Goal: Information Seeking & Learning: Learn about a topic

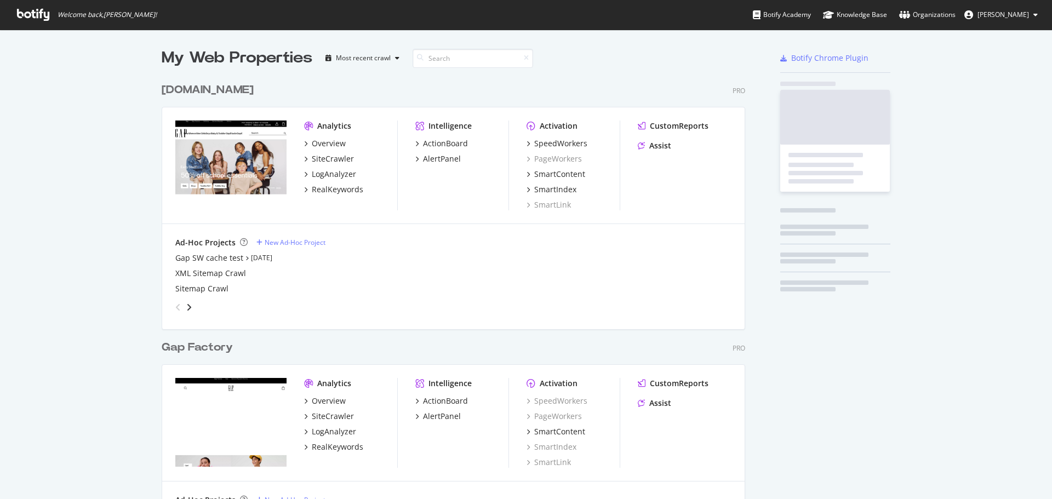
scroll to position [491, 1036]
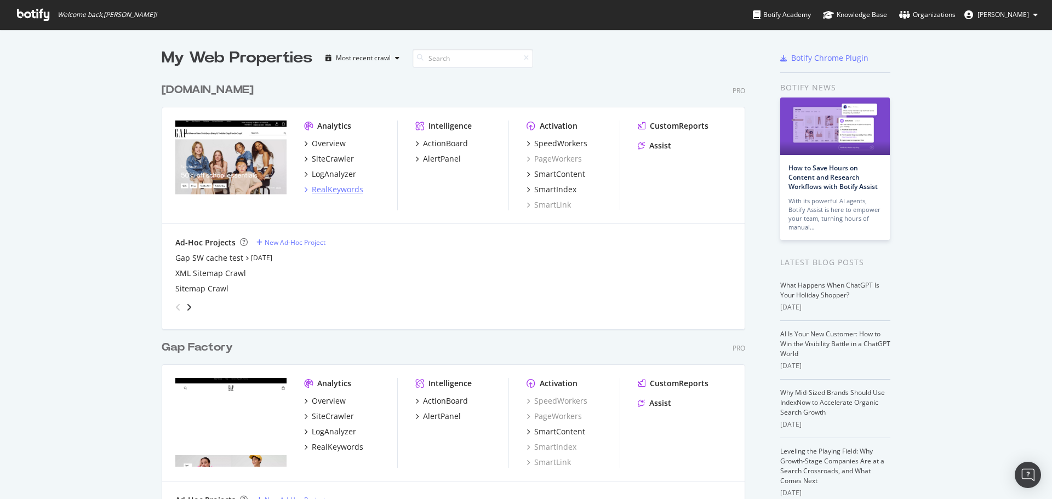
click at [328, 191] on div "RealKeywords" at bounding box center [338, 189] width 52 height 11
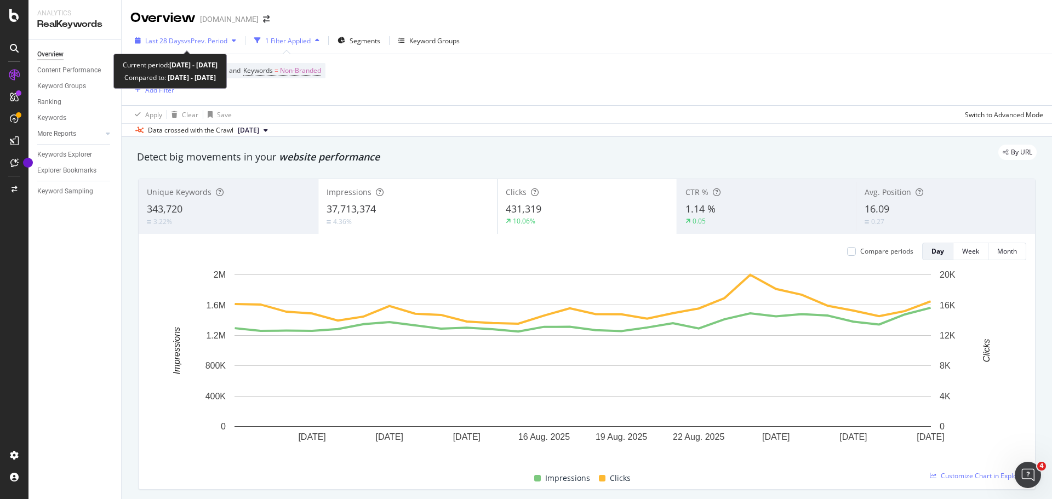
click at [188, 36] on span "vs Prev. Period" at bounding box center [205, 40] width 43 height 9
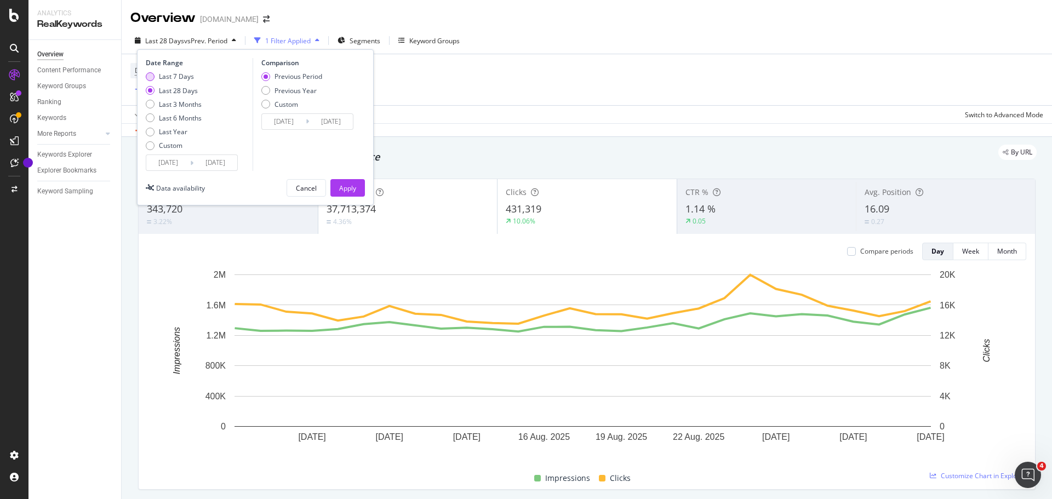
click at [181, 77] on div "Last 7 Days" at bounding box center [176, 76] width 35 height 9
type input "[DATE]"
click at [285, 89] on div "Previous Year" at bounding box center [296, 90] width 42 height 9
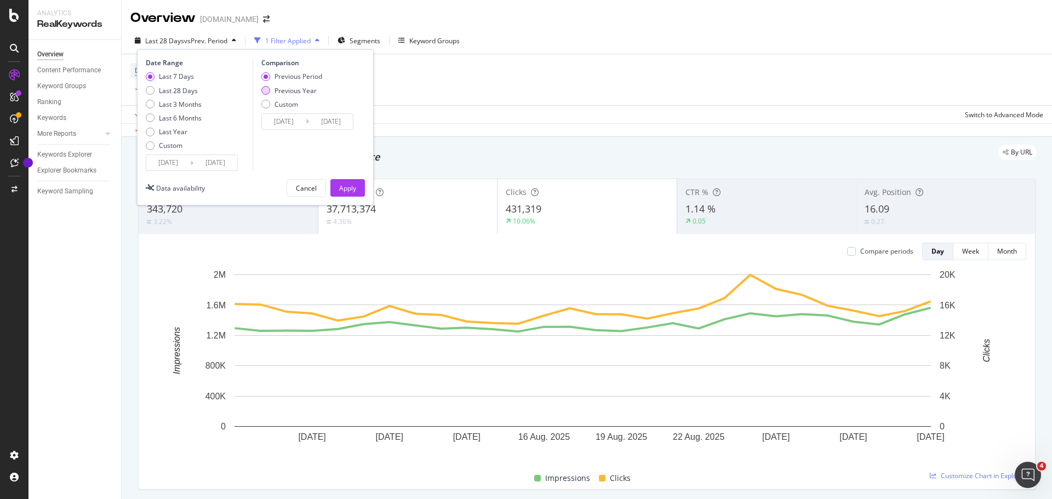
type input "[DATE]"
click at [204, 165] on input "[DATE]" at bounding box center [215, 162] width 44 height 15
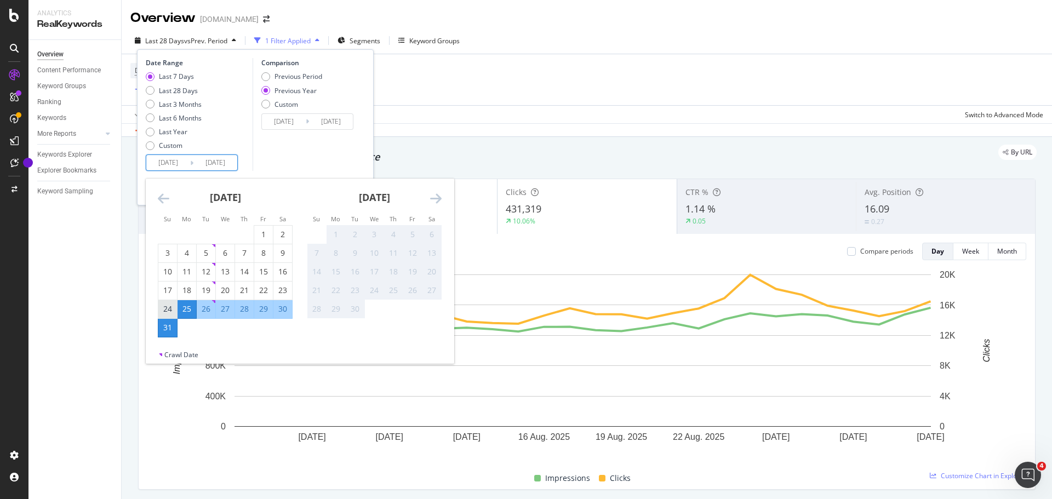
click at [164, 312] on div "24" at bounding box center [167, 309] width 19 height 11
type input "[DATE]"
click at [292, 101] on div "Custom" at bounding box center [287, 104] width 24 height 9
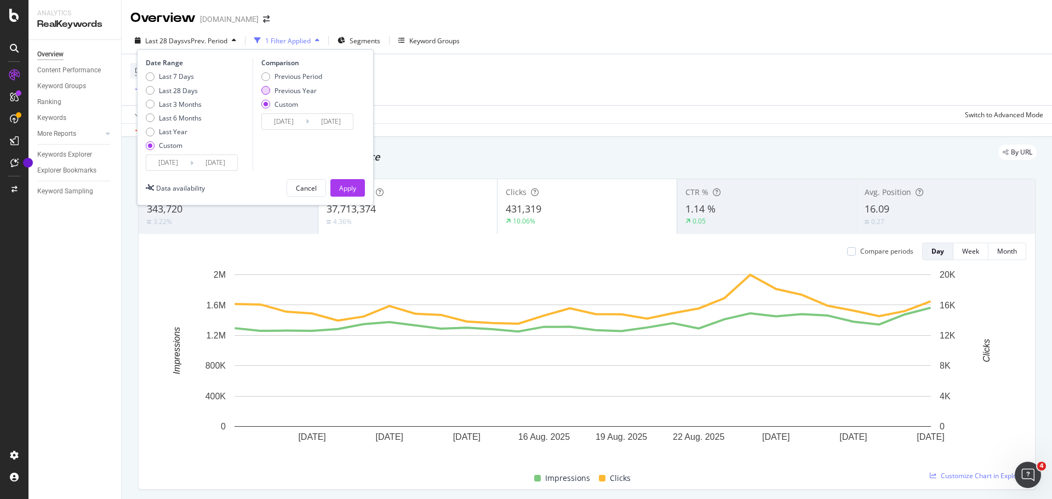
click at [293, 90] on div "Previous Year" at bounding box center [296, 90] width 42 height 9
click at [309, 117] on input "[DATE]" at bounding box center [331, 121] width 44 height 15
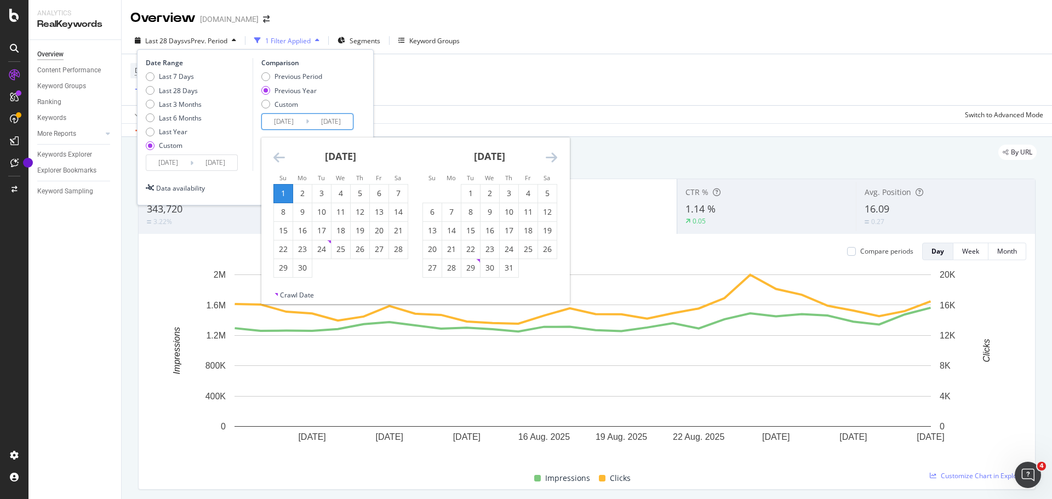
click at [276, 155] on icon "Move backward to switch to the previous month." at bounding box center [279, 157] width 12 height 13
click at [322, 121] on input "[DATE]" at bounding box center [331, 121] width 44 height 15
click at [397, 267] on div "31" at bounding box center [398, 267] width 19 height 11
type input "[DATE]"
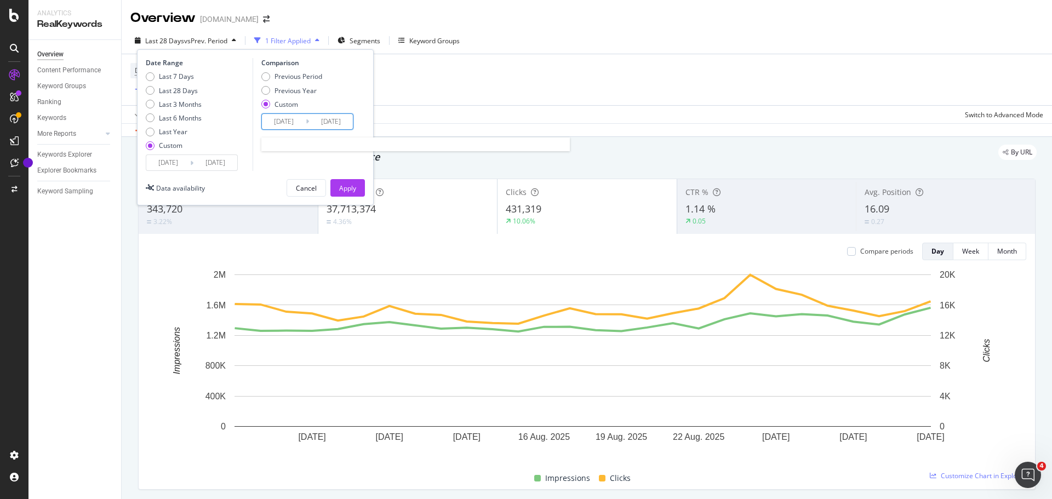
click at [285, 122] on input "[DATE]" at bounding box center [284, 121] width 44 height 15
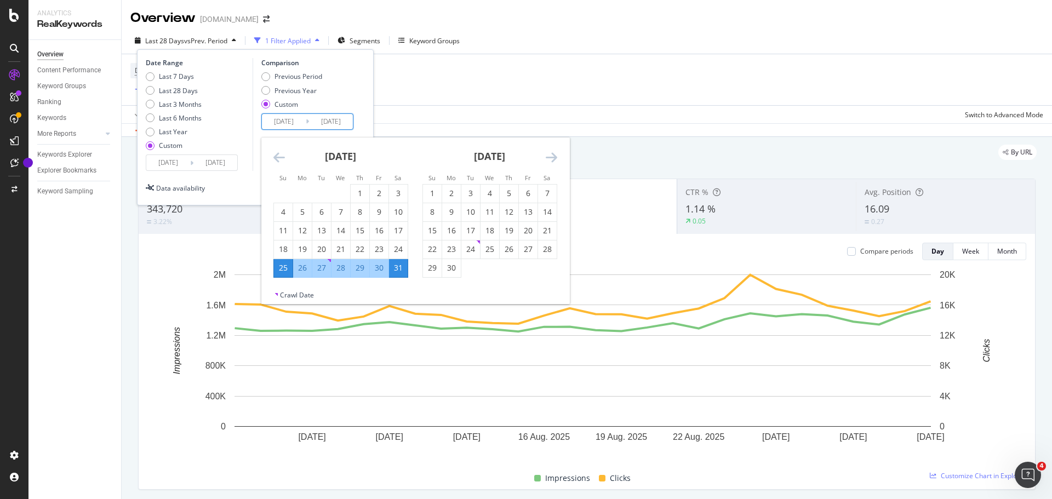
click at [343, 92] on div "Previous Period Previous Year Custom" at bounding box center [308, 92] width 95 height 41
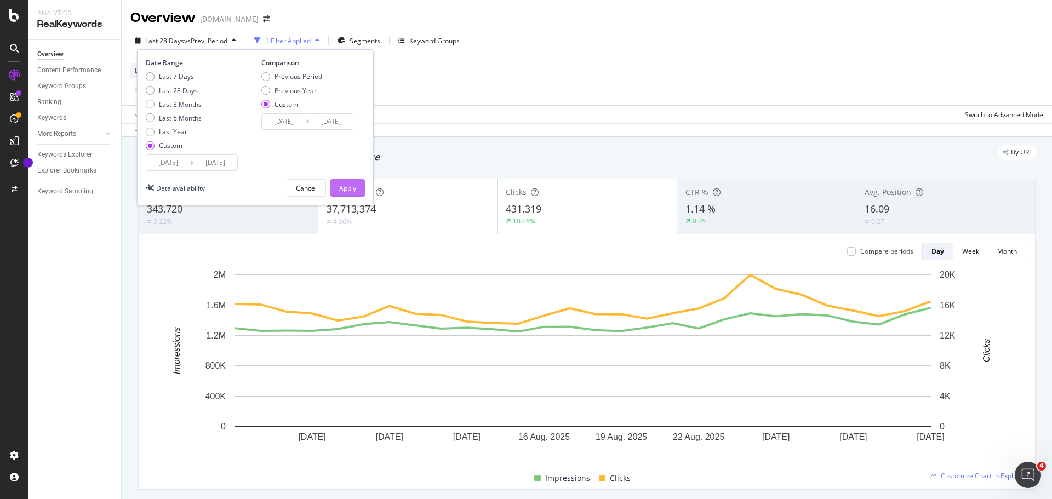
click at [349, 190] on div "Apply" at bounding box center [347, 188] width 17 height 9
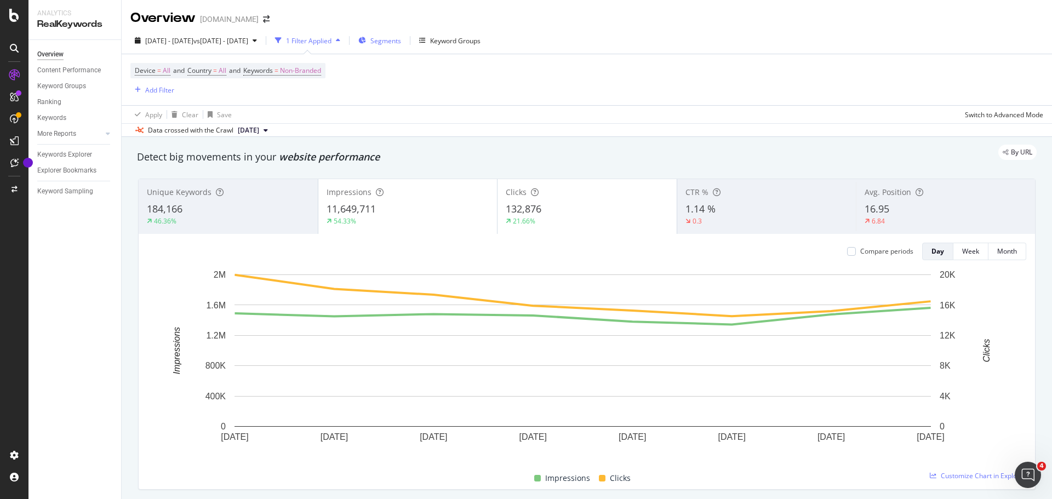
click at [401, 41] on span "Segments" at bounding box center [385, 40] width 31 height 9
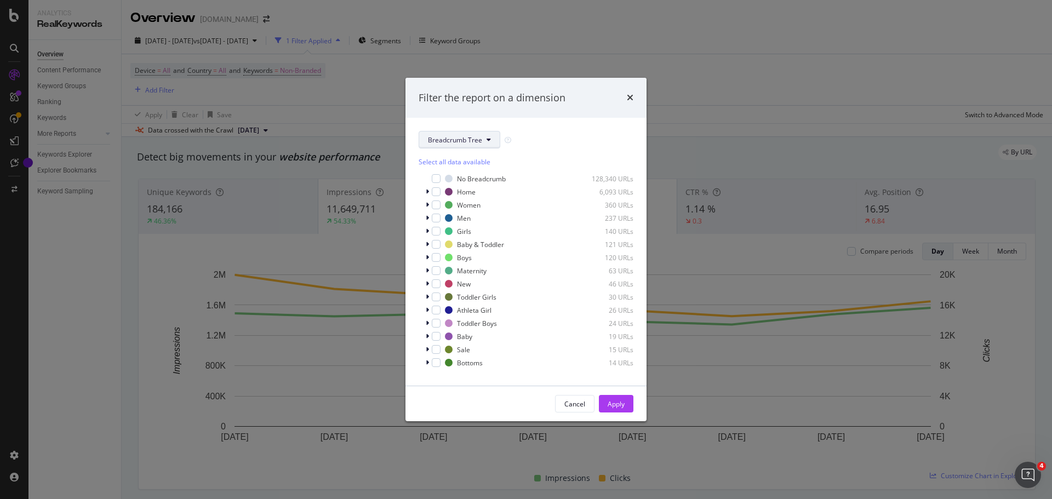
click at [447, 138] on span "Breadcrumb Tree" at bounding box center [455, 139] width 54 height 9
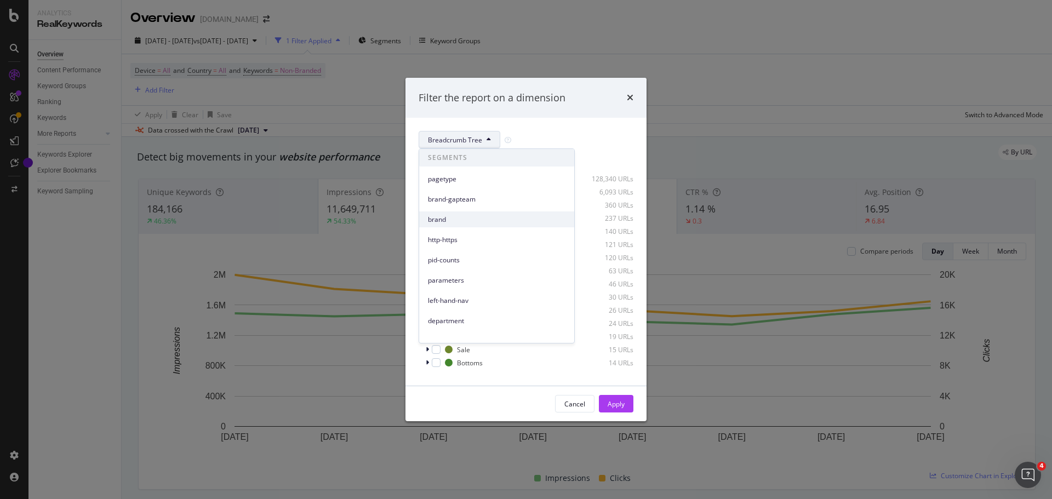
click at [449, 221] on span "brand" at bounding box center [497, 220] width 138 height 10
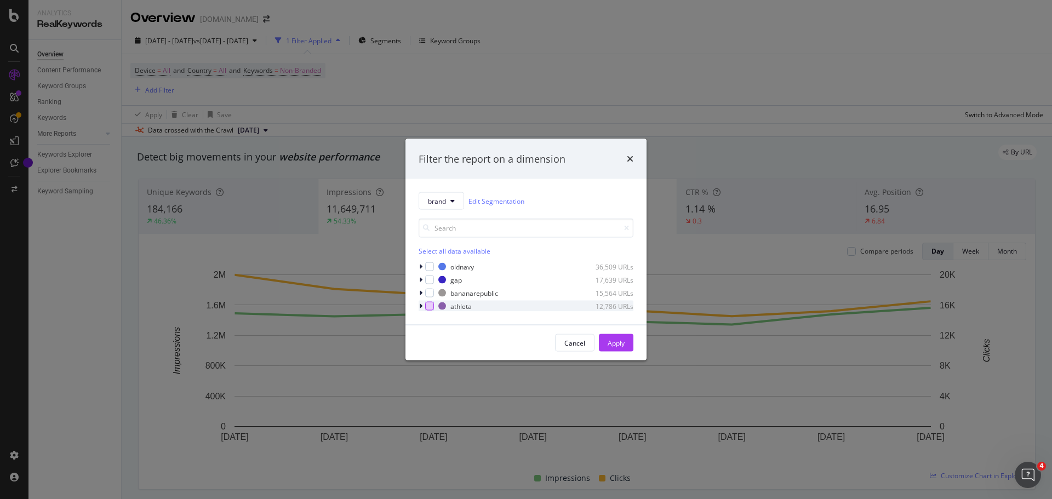
click at [427, 307] on div "modal" at bounding box center [429, 306] width 9 height 9
click at [612, 339] on div "Apply" at bounding box center [616, 342] width 17 height 9
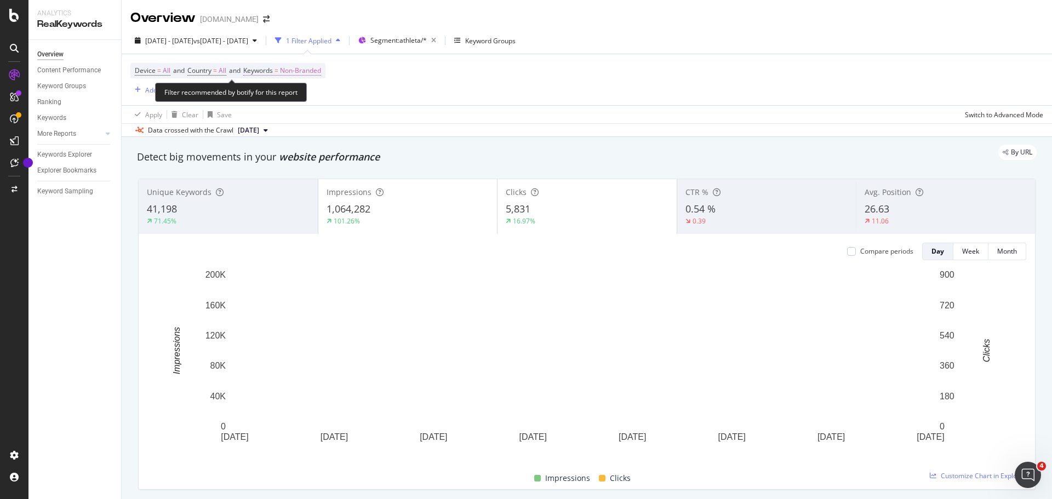
click at [309, 70] on span "Non-Branded" at bounding box center [300, 70] width 41 height 15
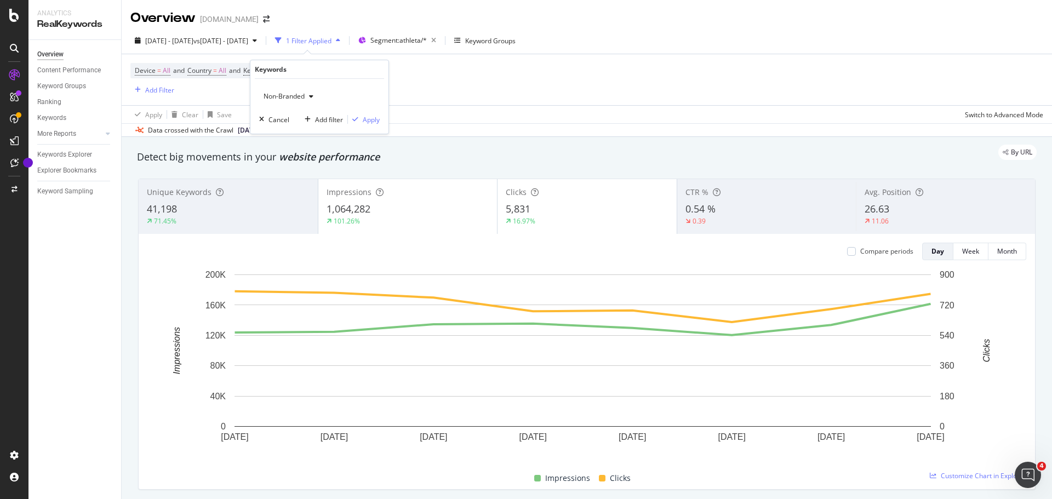
click at [298, 98] on span "Non-Branded" at bounding box center [281, 96] width 45 height 9
click at [304, 179] on span "All" at bounding box center [324, 182] width 112 height 10
click at [363, 121] on div "Apply" at bounding box center [371, 119] width 17 height 9
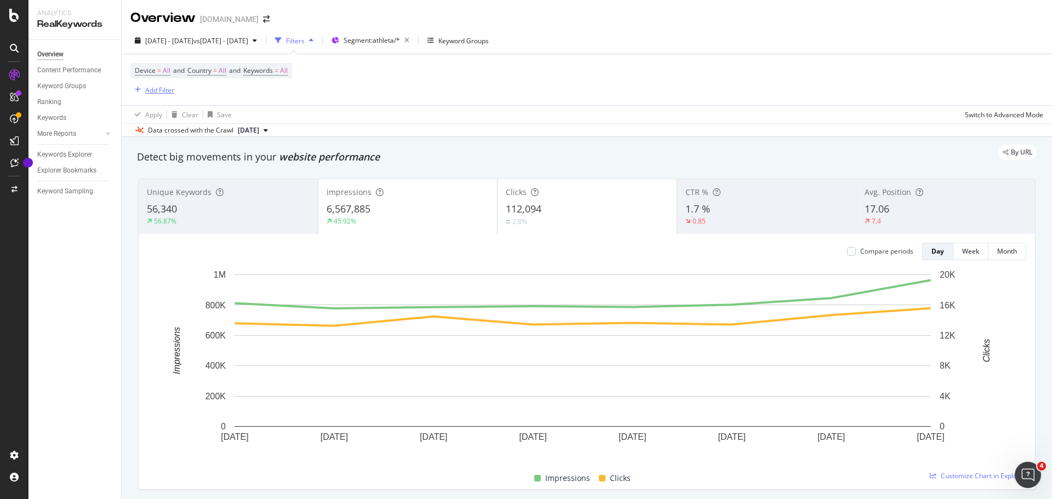
click at [168, 92] on div "Add Filter" at bounding box center [159, 89] width 29 height 9
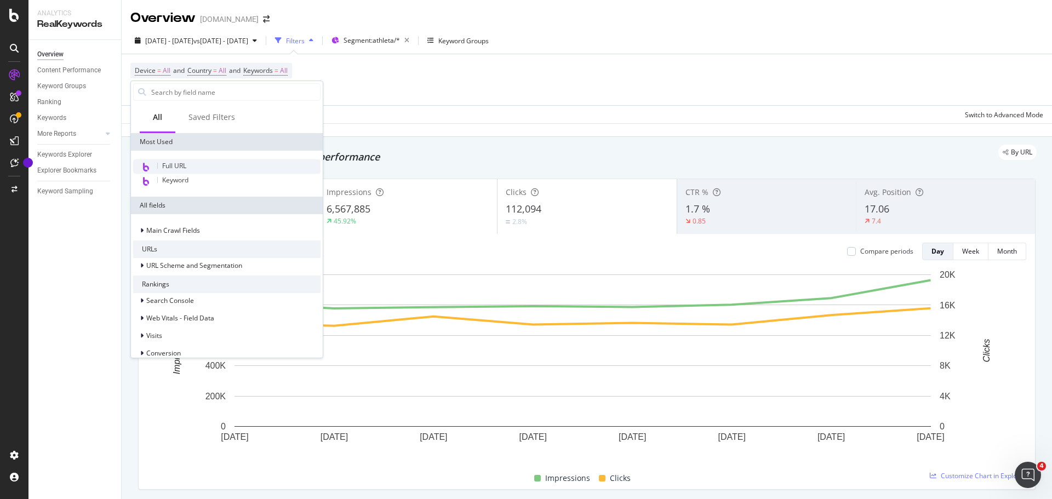
click at [190, 160] on div "Full URL" at bounding box center [226, 166] width 187 height 14
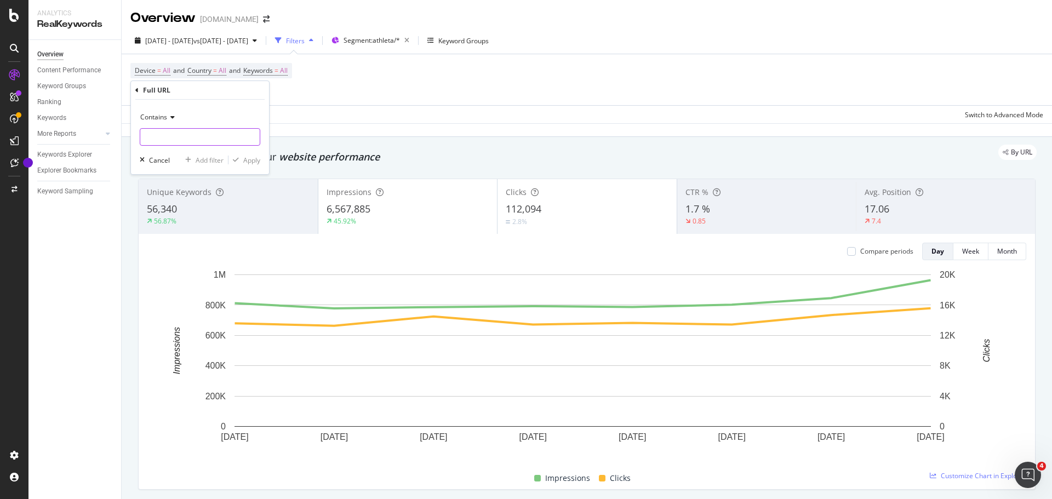
click at [175, 134] on input "text" at bounding box center [199, 137] width 119 height 18
type input "[DOMAIN_NAME]"
click at [244, 159] on div "Apply" at bounding box center [251, 160] width 17 height 9
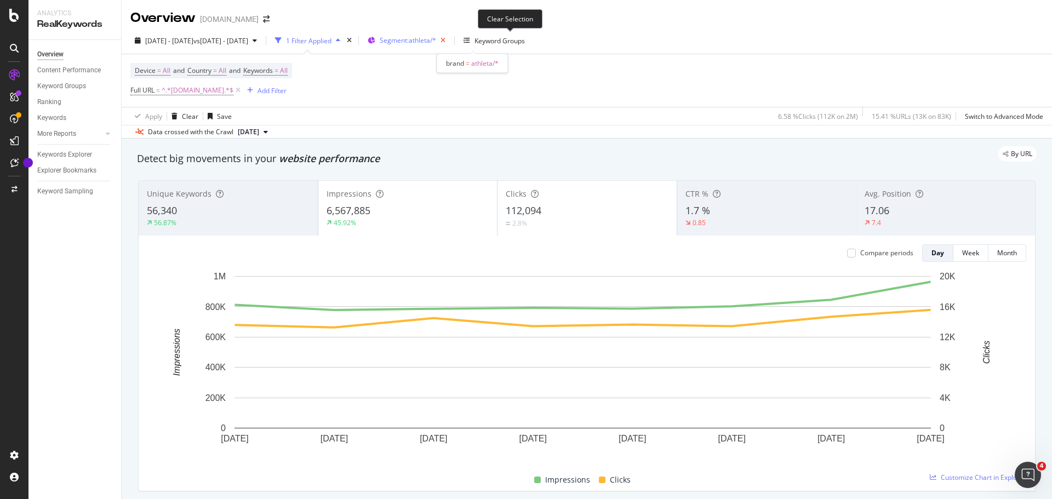
click at [450, 42] on icon "button" at bounding box center [443, 40] width 14 height 15
